Goal: Information Seeking & Learning: Learn about a topic

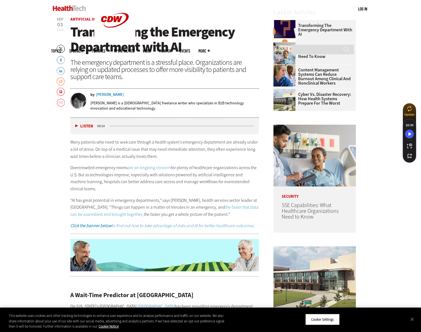
scroll to position [200, 0]
drag, startPoint x: 94, startPoint y: 142, endPoint x: 77, endPoint y: 146, distance: 17.7
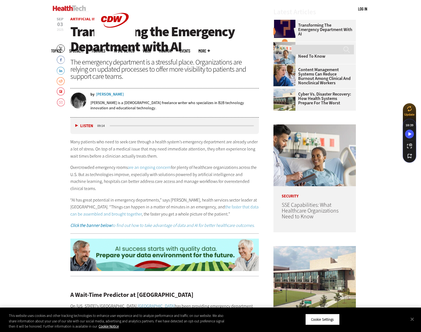
click at [94, 142] on p "Many patients who need to seek care through a health system’s emergency departm…" at bounding box center [164, 149] width 189 height 21
click at [62, 141] on circle "Speechify Inline player Play button" at bounding box center [62, 141] width 5 height 5
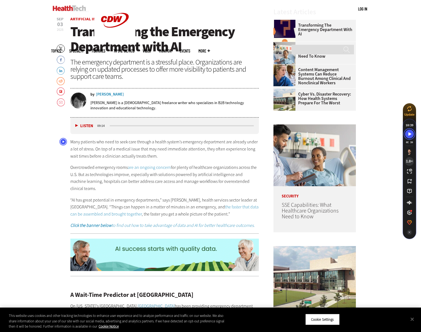
click at [413, 159] on span "1.0 ×" at bounding box center [409, 161] width 7 height 4
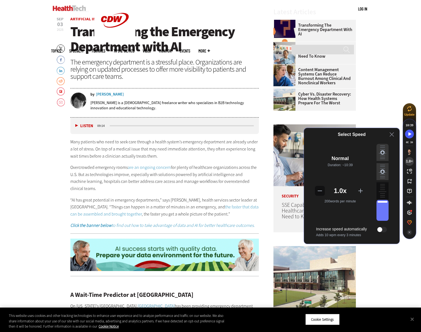
click at [361, 189] on icon at bounding box center [360, 190] width 5 height 5
click at [174, 187] on p "Overcrowded emergency rooms are an ongoing concern for plenty of healthcare org…" at bounding box center [164, 178] width 189 height 28
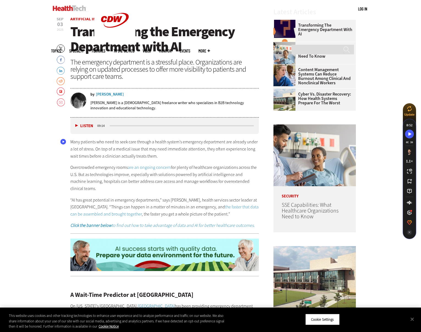
click at [63, 144] on circle "Speechify Inline player Play button" at bounding box center [62, 141] width 5 height 5
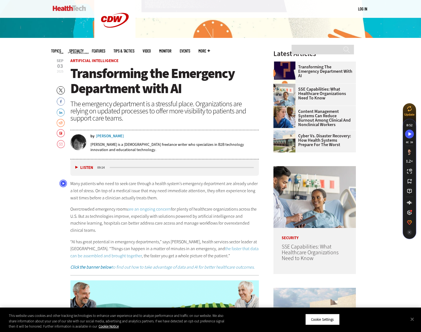
scroll to position [156, 0]
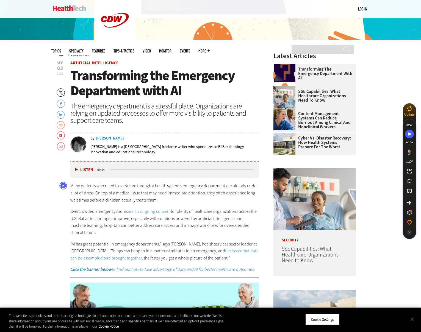
click at [411, 320] on button "Close" at bounding box center [412, 319] width 12 height 12
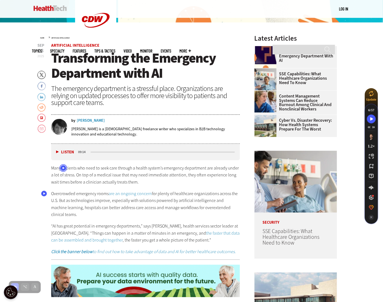
scroll to position [0, 0]
click at [125, 199] on p "Overcrowded emergency rooms are an ongoing concern for plenty of healthcare org…" at bounding box center [145, 205] width 189 height 28
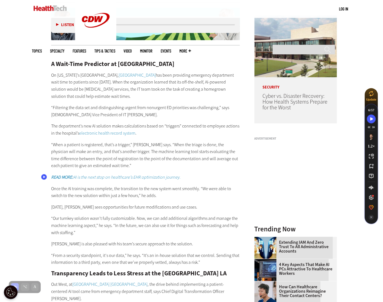
scroll to position [418, 0]
click at [57, 209] on p "Today, Cuozzo sees opportunities for future modifications and use cases." at bounding box center [145, 206] width 189 height 7
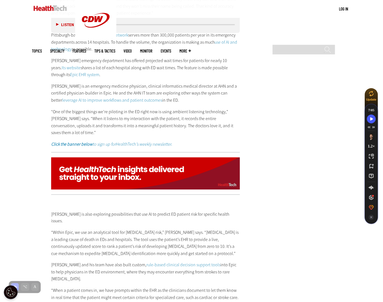
scroll to position [1097, 0]
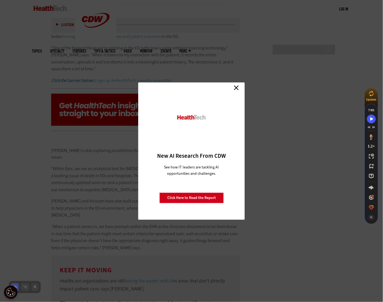
scroll to position [1160, 0]
click at [234, 90] on link "Close" at bounding box center [236, 88] width 8 height 8
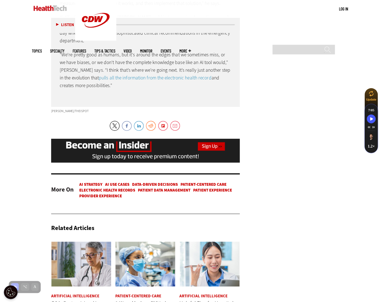
scroll to position [1637, 0]
